Goal: Task Accomplishment & Management: Use online tool/utility

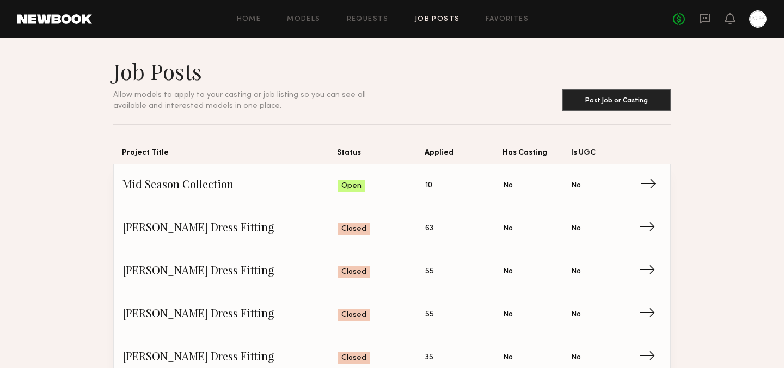
click at [229, 186] on span "Mid Season Collection" at bounding box center [231, 186] width 216 height 16
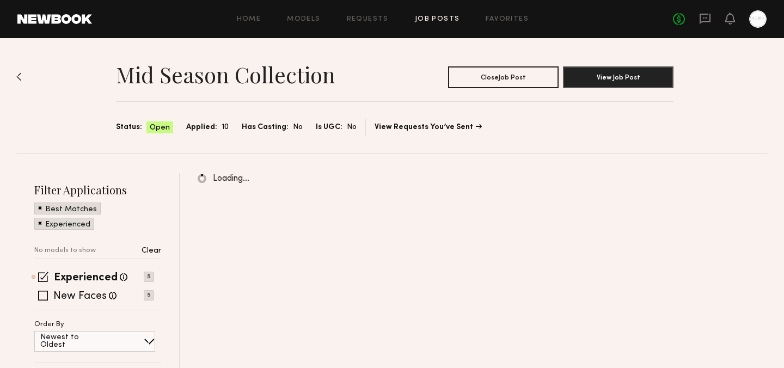
click at [15, 73] on div "Mid Season Collection Close Job Post View Job Post Status: Open Applied: 10 Has…" at bounding box center [392, 275] width 784 height 475
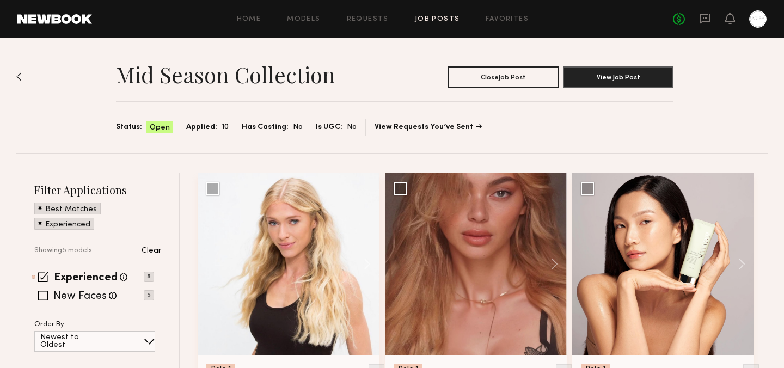
click at [18, 76] on img at bounding box center [18, 76] width 5 height 9
